Goal: Complete application form

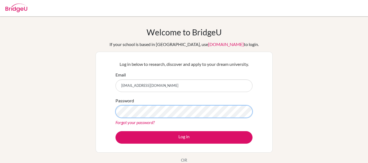
click at [116, 131] on button "Log in" at bounding box center [184, 137] width 137 height 13
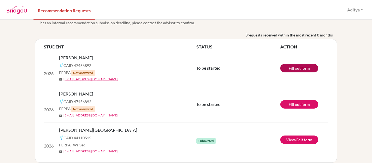
scroll to position [18, 0]
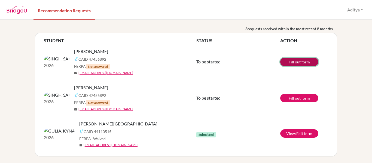
click at [304, 64] on link "Fill out form" at bounding box center [299, 62] width 38 height 8
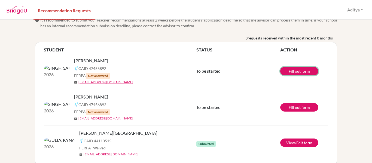
scroll to position [0, 0]
